Goal: Task Accomplishment & Management: Manage account settings

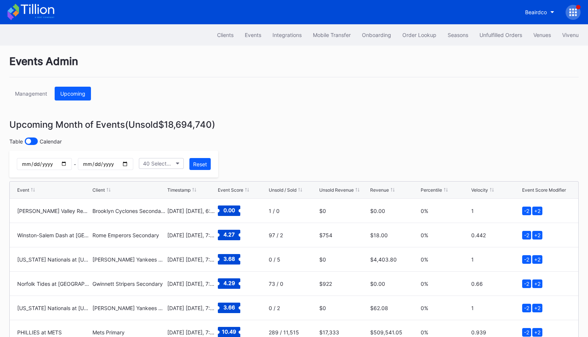
scroll to position [438, 0]
click at [46, 11] on icon at bounding box center [37, 9] width 33 height 10
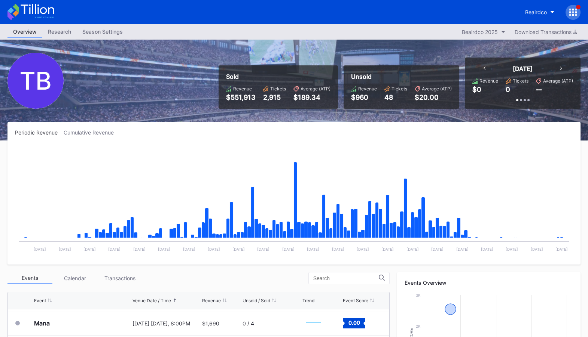
click at [36, 12] on icon at bounding box center [37, 9] width 33 height 10
click at [546, 14] on div "Beairdco" at bounding box center [536, 12] width 22 height 6
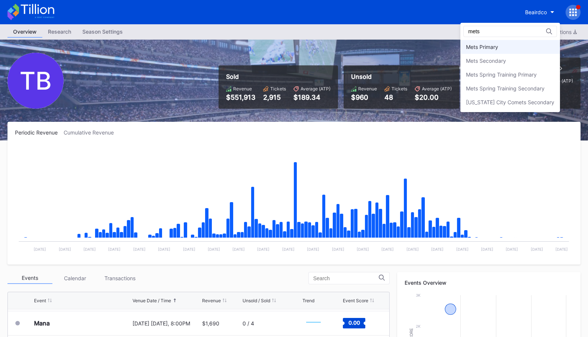
type input "mets"
click at [509, 46] on div "Mets Primary" at bounding box center [510, 47] width 100 height 14
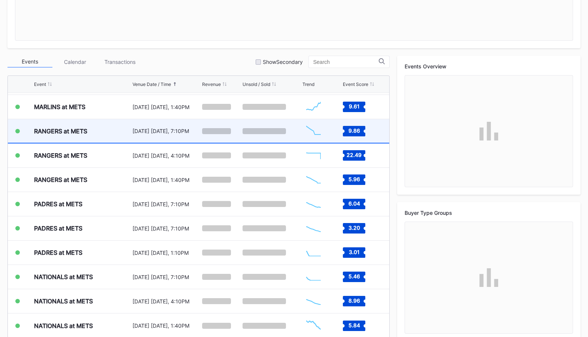
scroll to position [1685, 0]
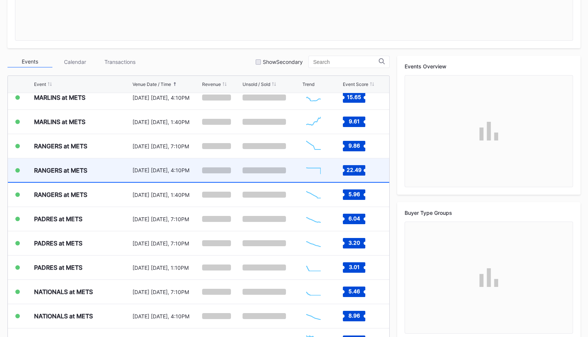
click at [225, 175] on div at bounding box center [221, 171] width 39 height 24
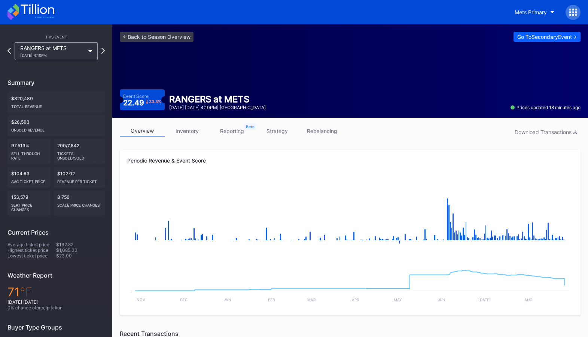
click at [282, 134] on link "strategy" at bounding box center [276, 131] width 45 height 12
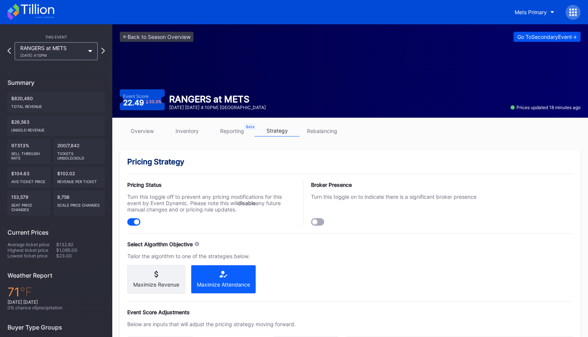
click at [550, 36] on div "Go To Secondary Event ->" at bounding box center [546, 37] width 59 height 6
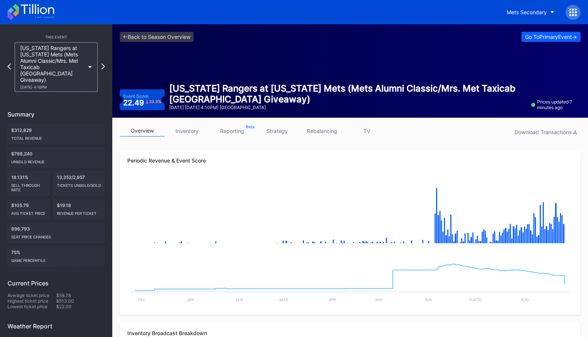
click at [334, 132] on link "rebalancing" at bounding box center [321, 131] width 45 height 12
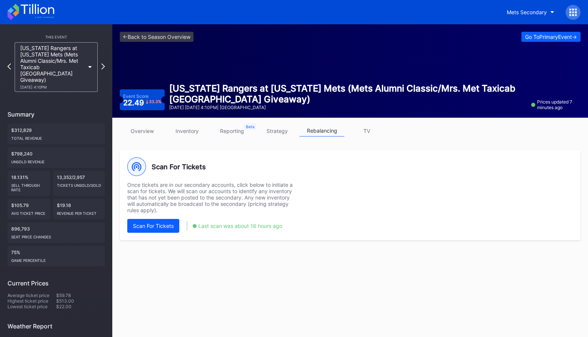
click at [279, 129] on link "strategy" at bounding box center [276, 131] width 45 height 12
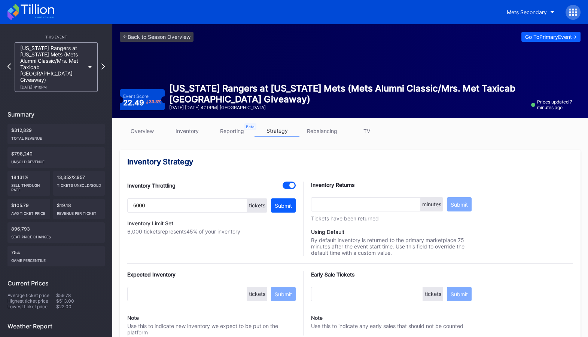
click at [194, 132] on link "inventory" at bounding box center [187, 131] width 45 height 12
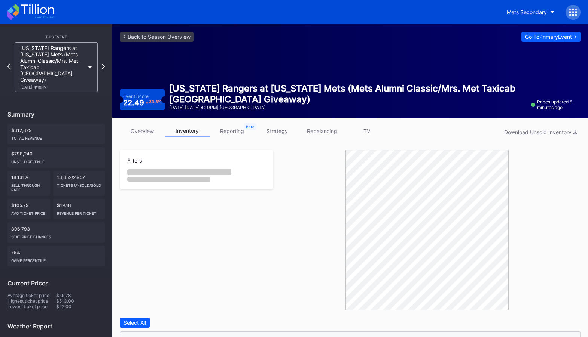
click at [136, 129] on link "overview" at bounding box center [142, 131] width 45 height 12
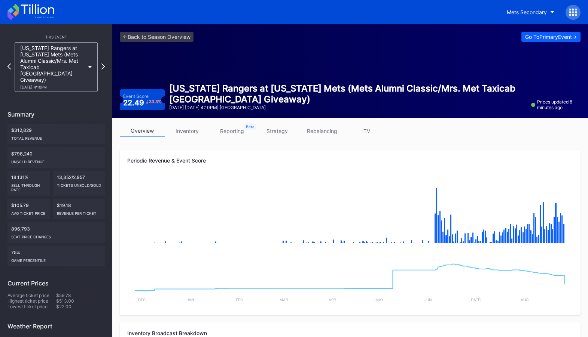
click at [319, 130] on link "rebalancing" at bounding box center [321, 131] width 45 height 12
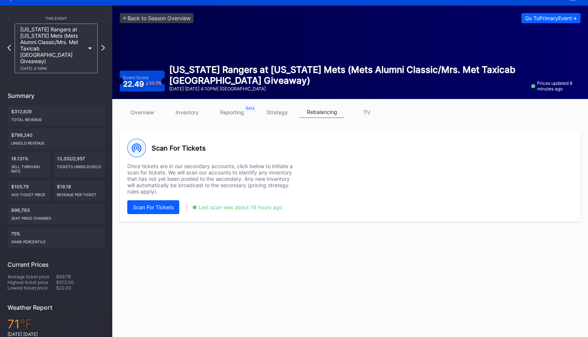
scroll to position [26, 0]
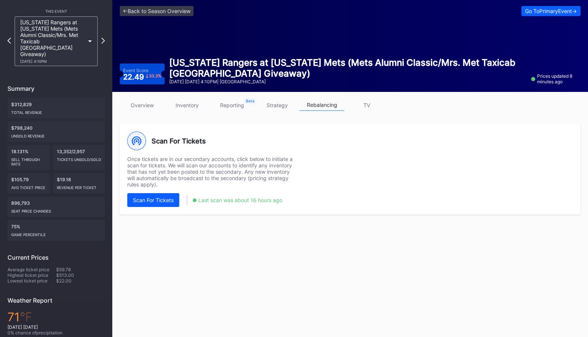
click at [278, 104] on link "strategy" at bounding box center [276, 106] width 45 height 12
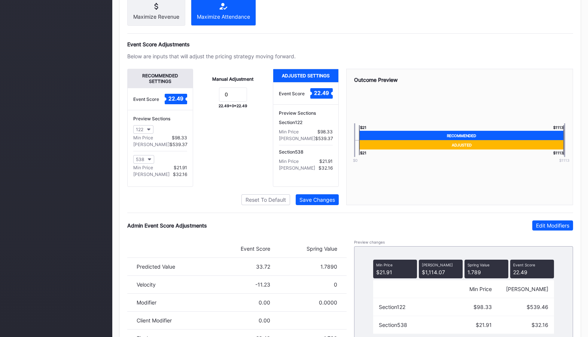
scroll to position [499, 0]
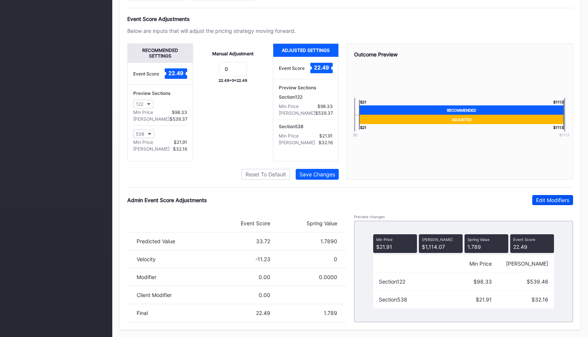
click at [551, 202] on div "Edit Modifiers" at bounding box center [552, 200] width 33 height 6
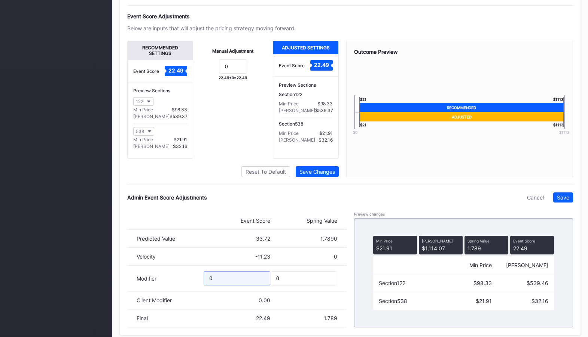
drag, startPoint x: 243, startPoint y: 280, endPoint x: 164, endPoint y: 281, distance: 78.6
click at [164, 281] on div "Modifier 0 0" at bounding box center [236, 279] width 219 height 26
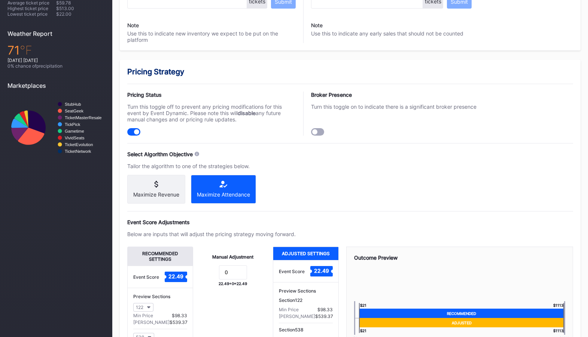
scroll to position [507, 0]
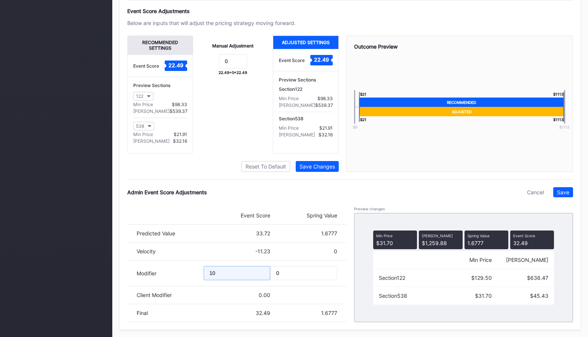
type input "10."
drag, startPoint x: 234, startPoint y: 273, endPoint x: 189, endPoint y: 270, distance: 45.0
click at [189, 270] on div "Modifier 10. 0" at bounding box center [236, 274] width 219 height 26
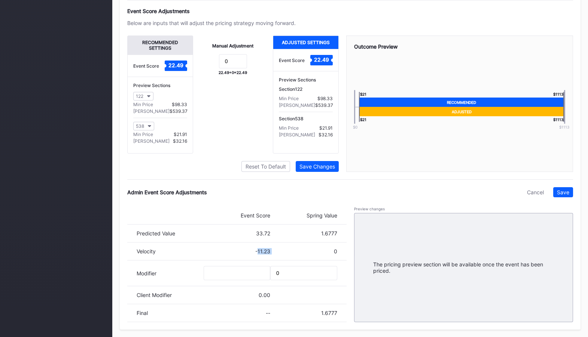
drag, startPoint x: 274, startPoint y: 253, endPoint x: 257, endPoint y: 253, distance: 16.8
click at [257, 253] on div "Velocity -11.23 0" at bounding box center [236, 252] width 219 height 18
copy div "11.23"
click at [248, 269] on input "text" at bounding box center [237, 273] width 67 height 14
paste input "11.23"
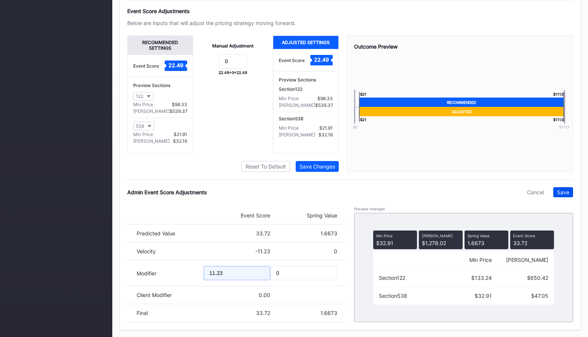
type input "11.23"
click at [566, 193] on div "Save" at bounding box center [563, 192] width 12 height 6
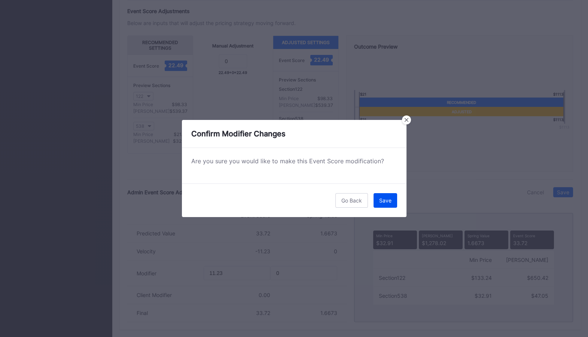
click at [391, 201] on button "Save" at bounding box center [385, 200] width 24 height 15
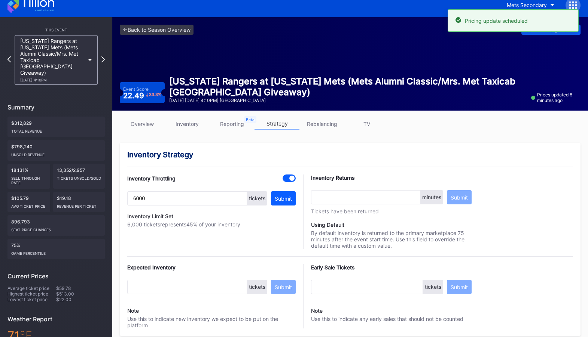
scroll to position [0, 0]
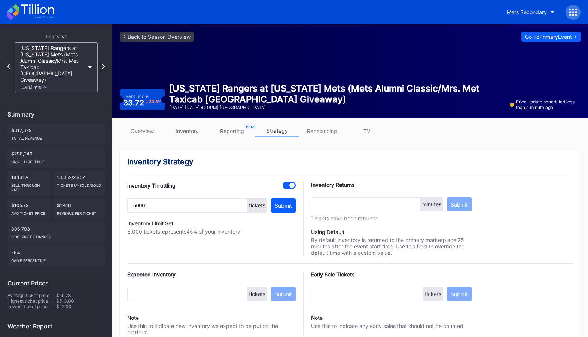
click at [185, 130] on link "inventory" at bounding box center [187, 131] width 45 height 12
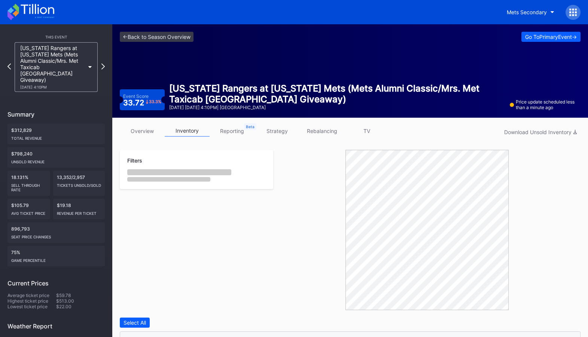
click at [142, 130] on link "overview" at bounding box center [142, 131] width 45 height 12
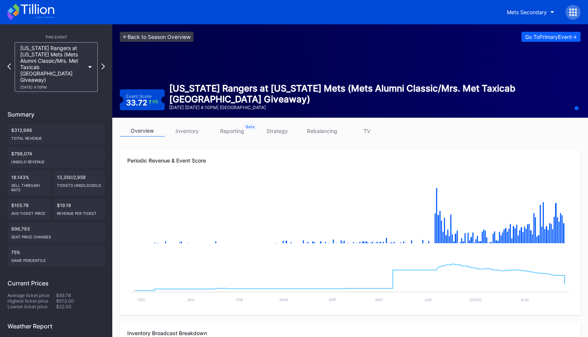
click at [143, 39] on link "<- Back to Season Overview" at bounding box center [157, 37] width 74 height 10
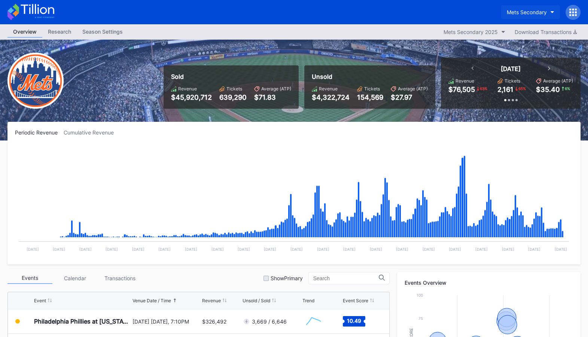
click at [528, 11] on div "Mets Secondary" at bounding box center [527, 12] width 40 height 6
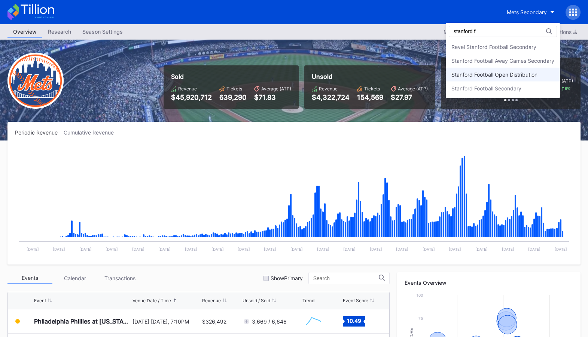
type input "stanford f"
click at [516, 76] on div "Stanford Football Open Distribution" at bounding box center [494, 74] width 86 height 6
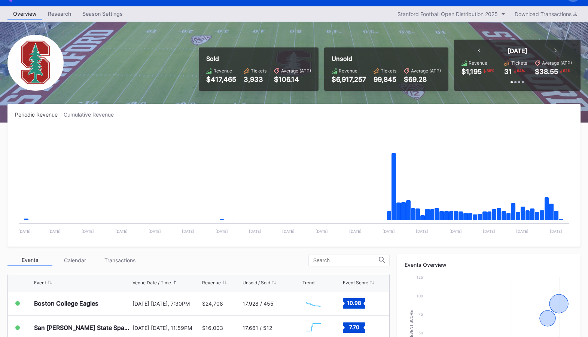
scroll to position [19, 0]
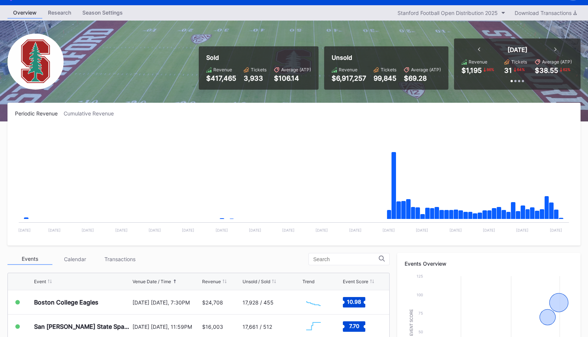
click at [110, 8] on div "Season Settings" at bounding box center [103, 12] width 52 height 11
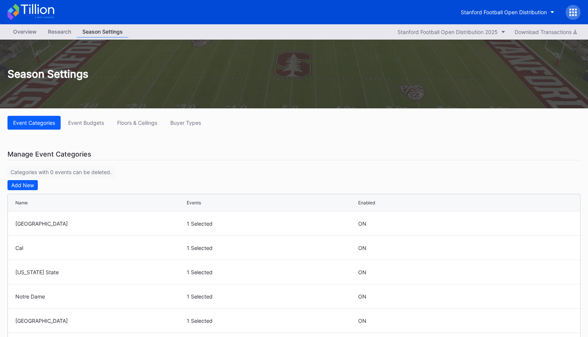
click at [24, 30] on div "Overview" at bounding box center [24, 31] width 35 height 11
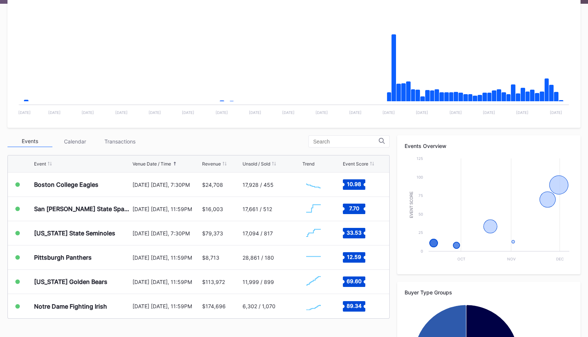
scroll to position [143, 0]
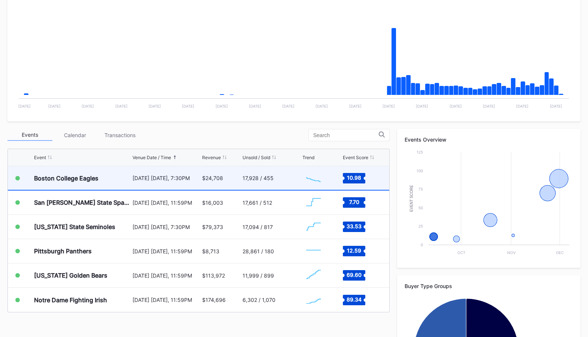
click at [179, 181] on div "September 13 Saturday, 7:30PM" at bounding box center [166, 178] width 68 height 24
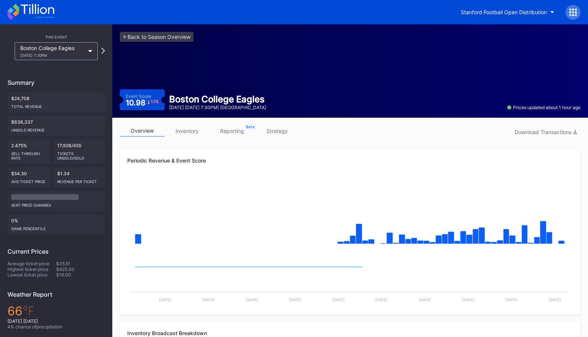
click at [275, 130] on link "strategy" at bounding box center [276, 131] width 45 height 12
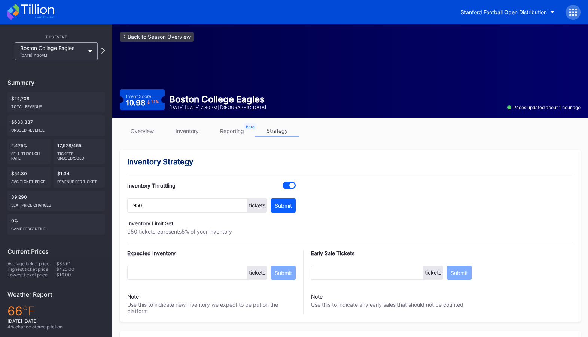
click at [175, 34] on link "<- Back to Season Overview" at bounding box center [157, 37] width 74 height 10
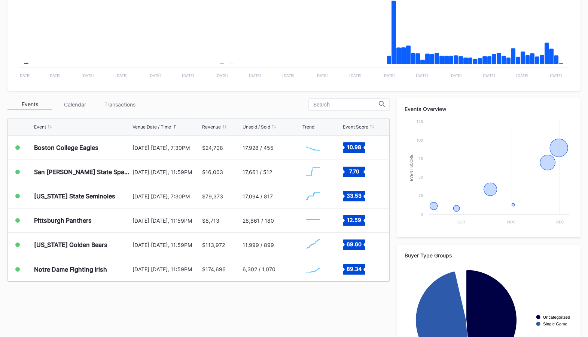
scroll to position [228, 0]
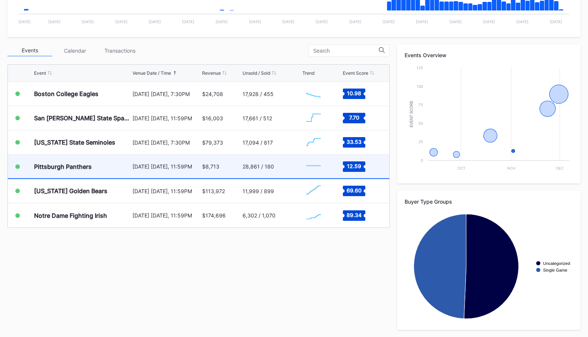
click at [224, 165] on div "$8,713" at bounding box center [221, 167] width 39 height 24
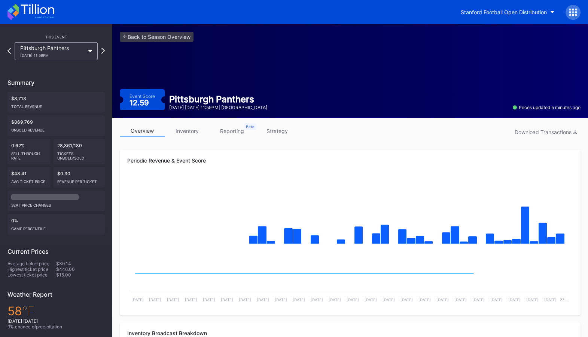
click at [277, 131] on link "strategy" at bounding box center [276, 131] width 45 height 12
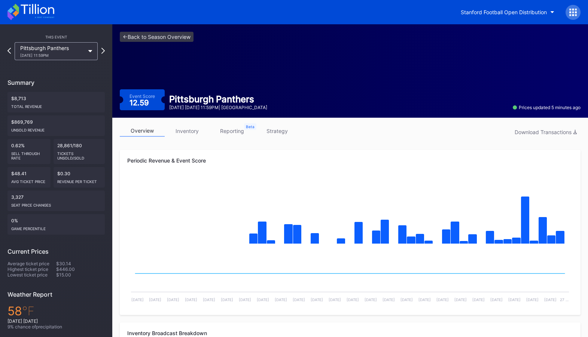
click at [190, 131] on link "inventory" at bounding box center [187, 131] width 45 height 12
